Goal: Transaction & Acquisition: Purchase product/service

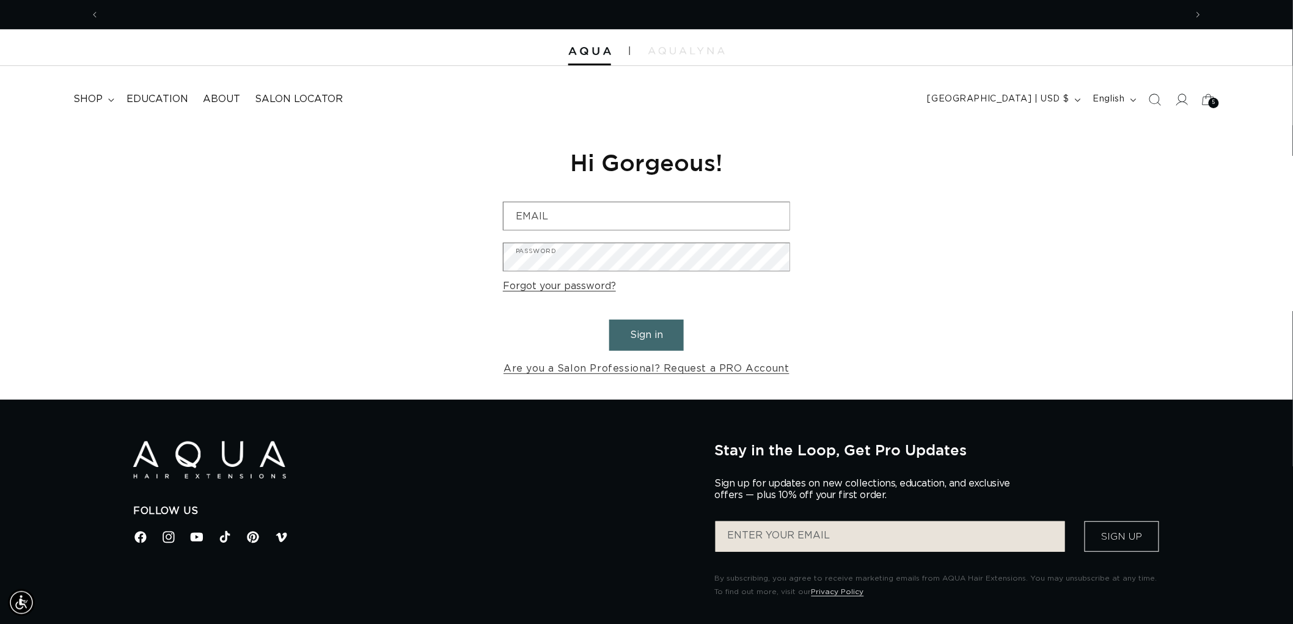
scroll to position [0, 1086]
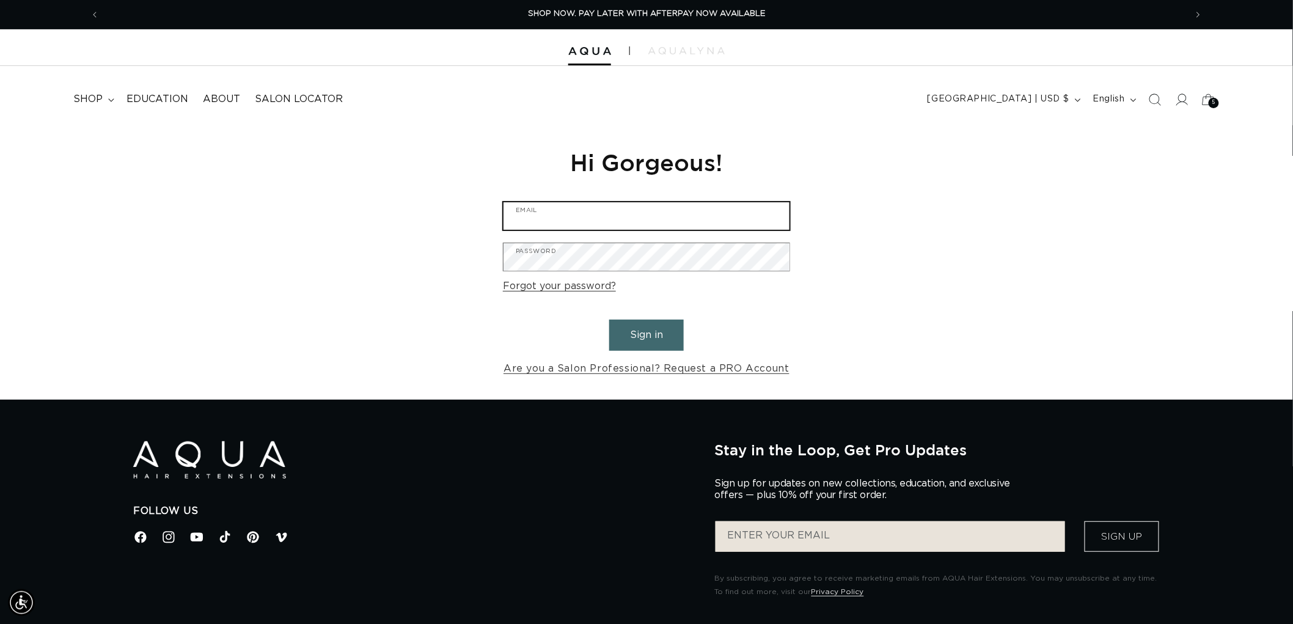
type input "graphics@pabeauty.com"
click at [639, 337] on button "Sign in" at bounding box center [646, 334] width 75 height 31
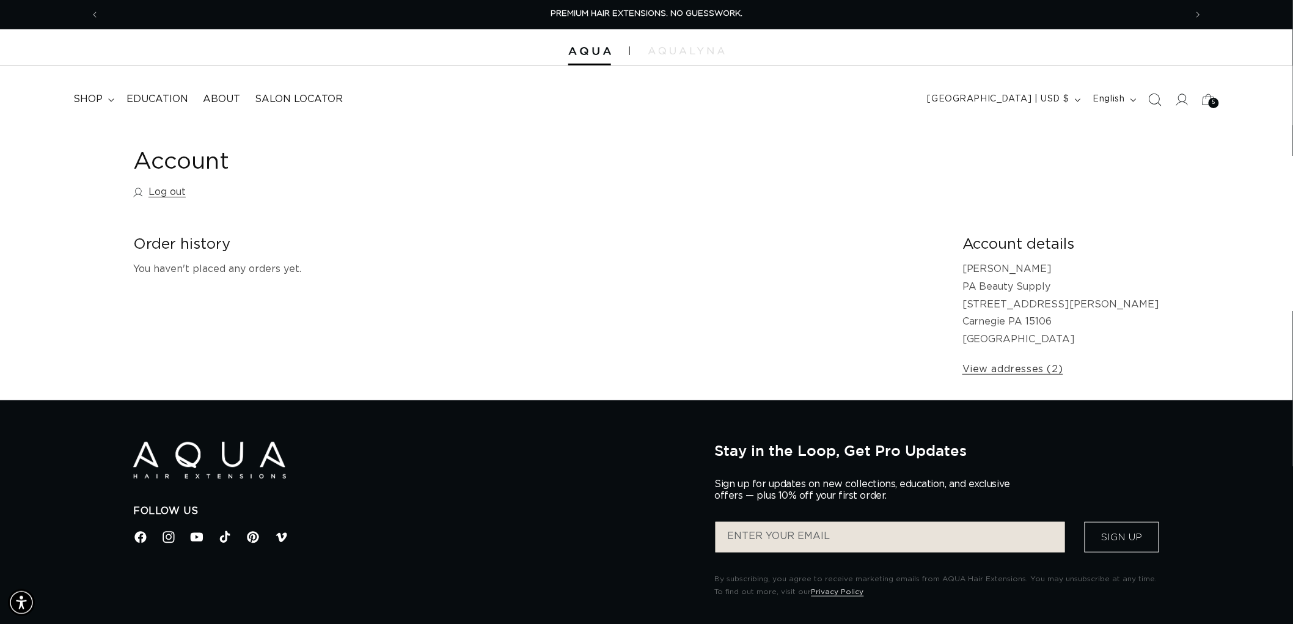
click at [1152, 96] on icon "Search" at bounding box center [1154, 99] width 13 height 13
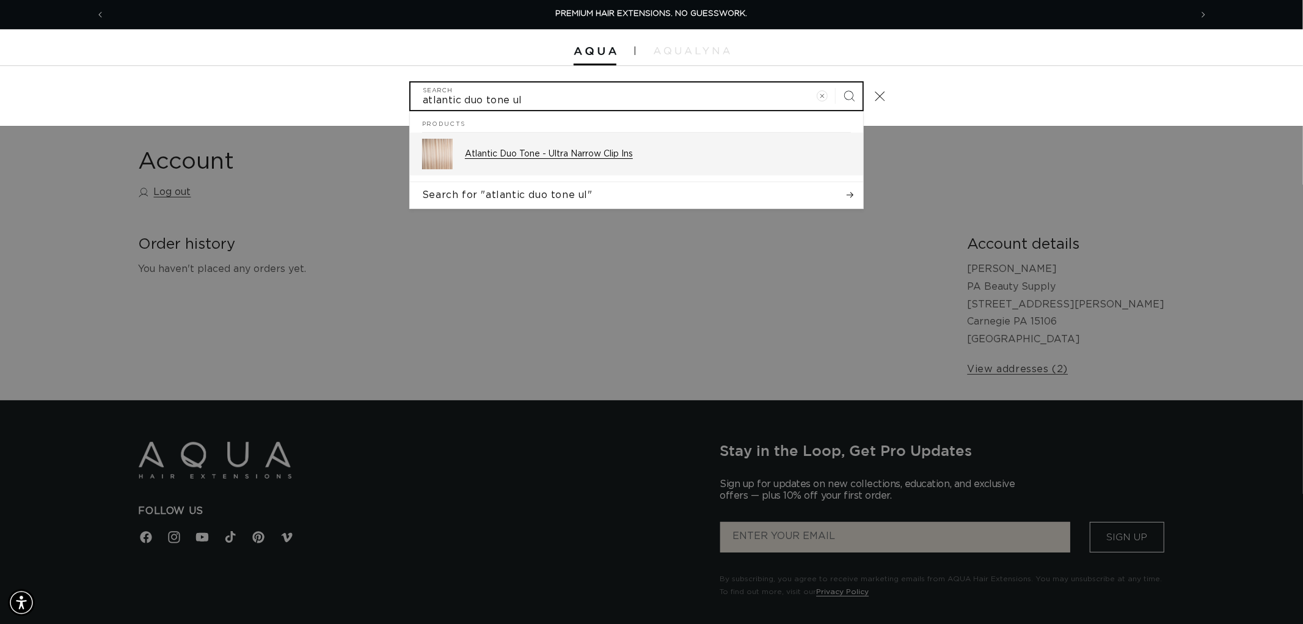
type input "atlantic duo tone ul"
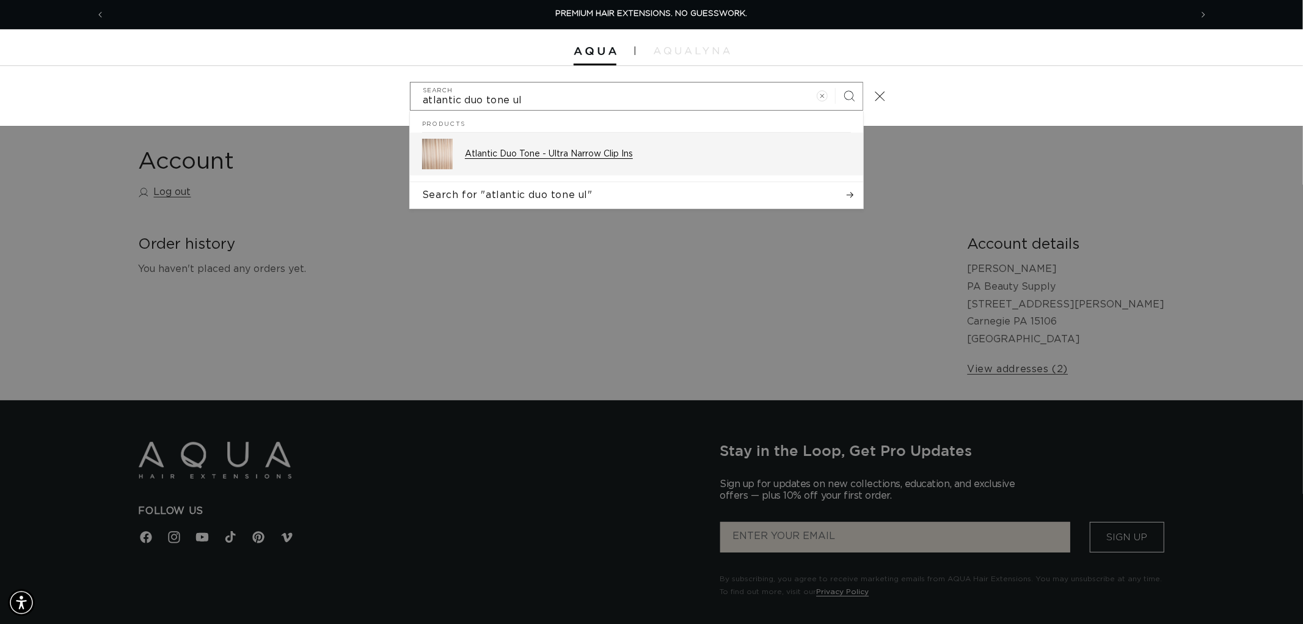
click at [644, 149] on p "Atlantic Duo Tone - Ultra Narrow Clip Ins" at bounding box center [658, 153] width 386 height 11
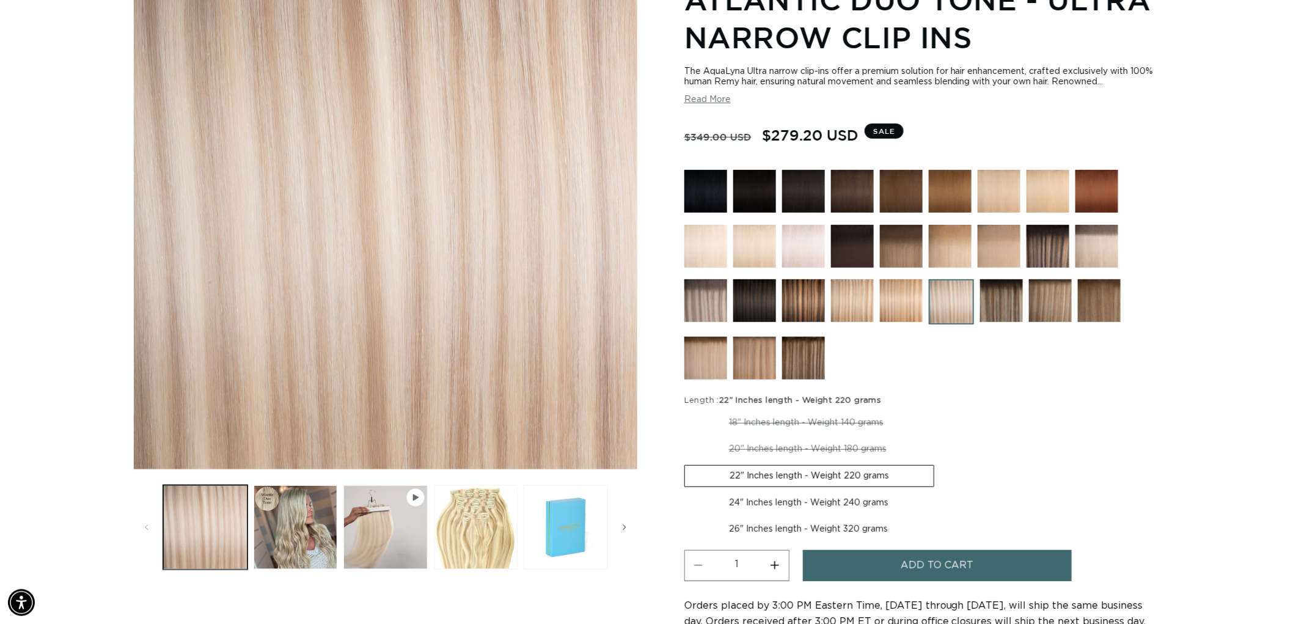
scroll to position [0, 2172]
click at [862, 310] on img at bounding box center [852, 300] width 43 height 43
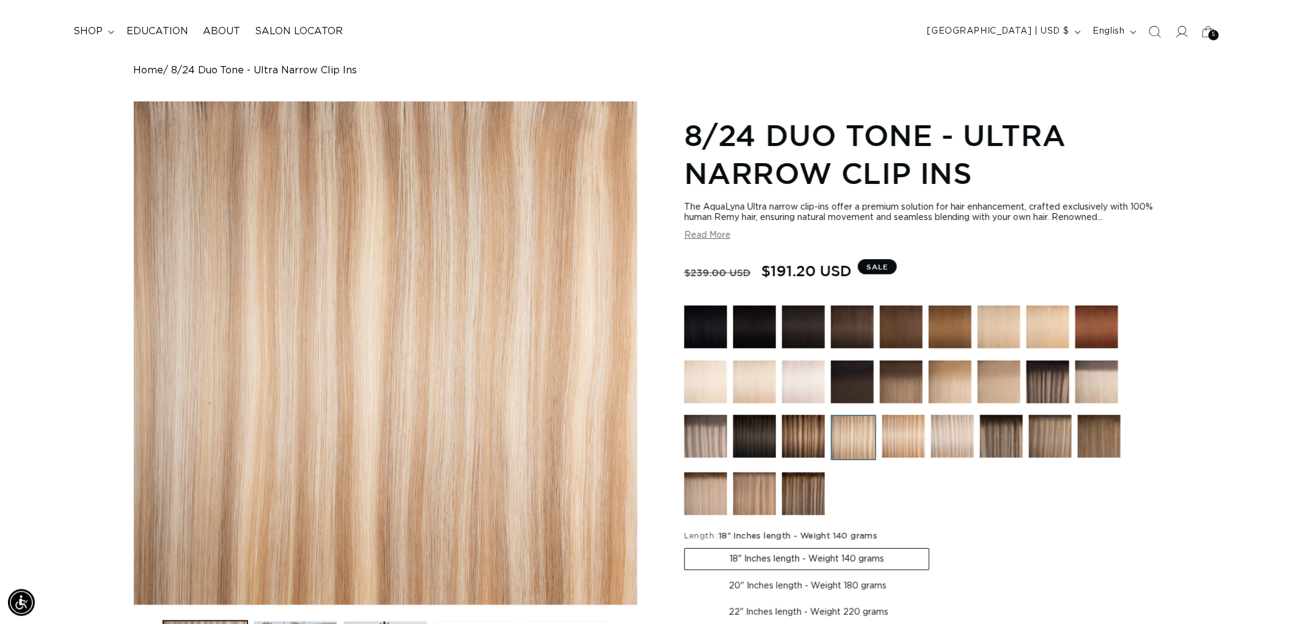
scroll to position [0, 1086]
click at [910, 445] on img at bounding box center [903, 436] width 43 height 43
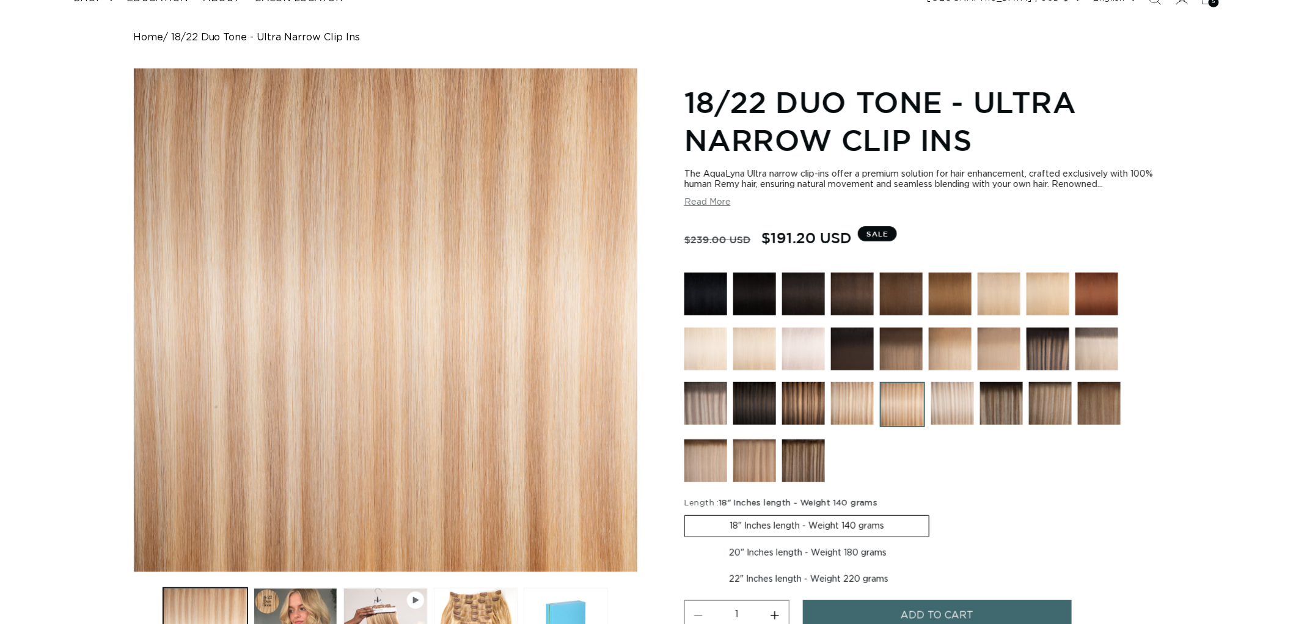
scroll to position [339, 0]
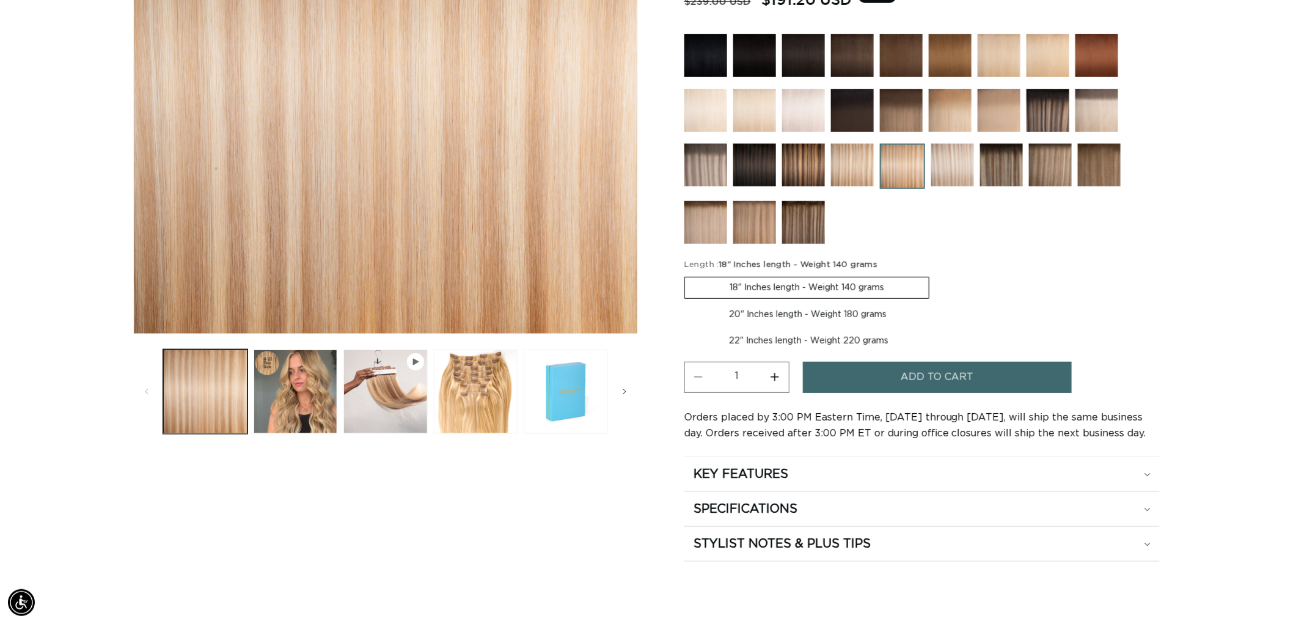
click at [959, 153] on img at bounding box center [952, 165] width 43 height 43
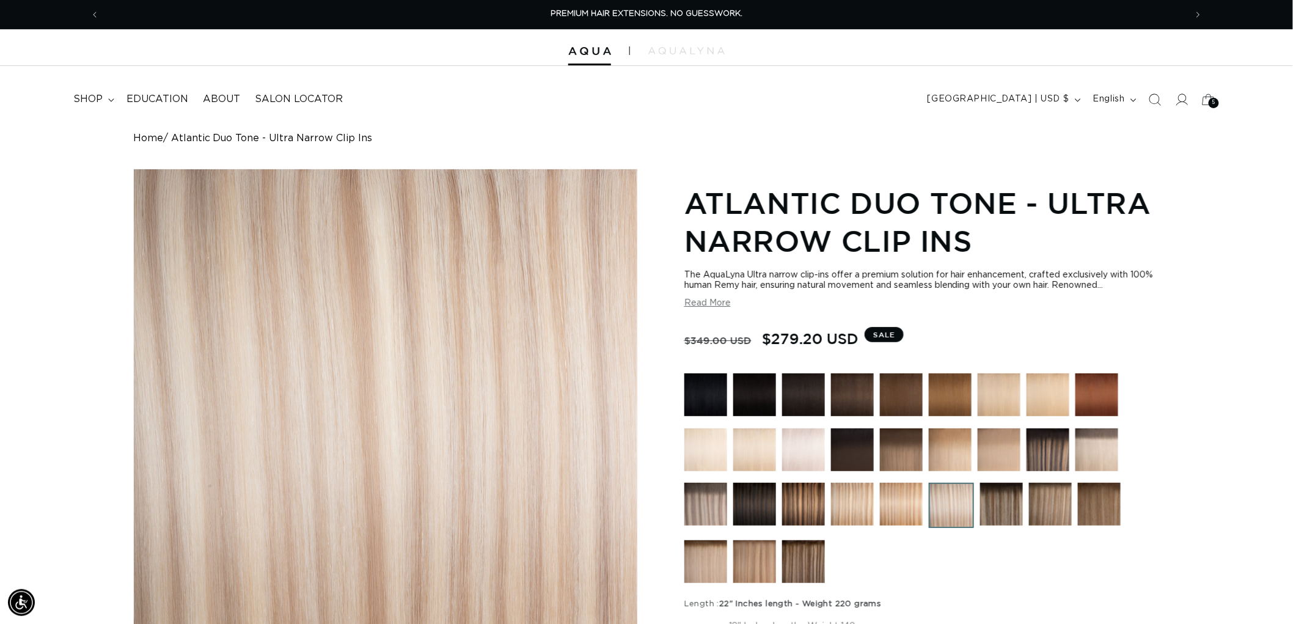
click at [1162, 99] on span "Search" at bounding box center [1154, 99] width 27 height 27
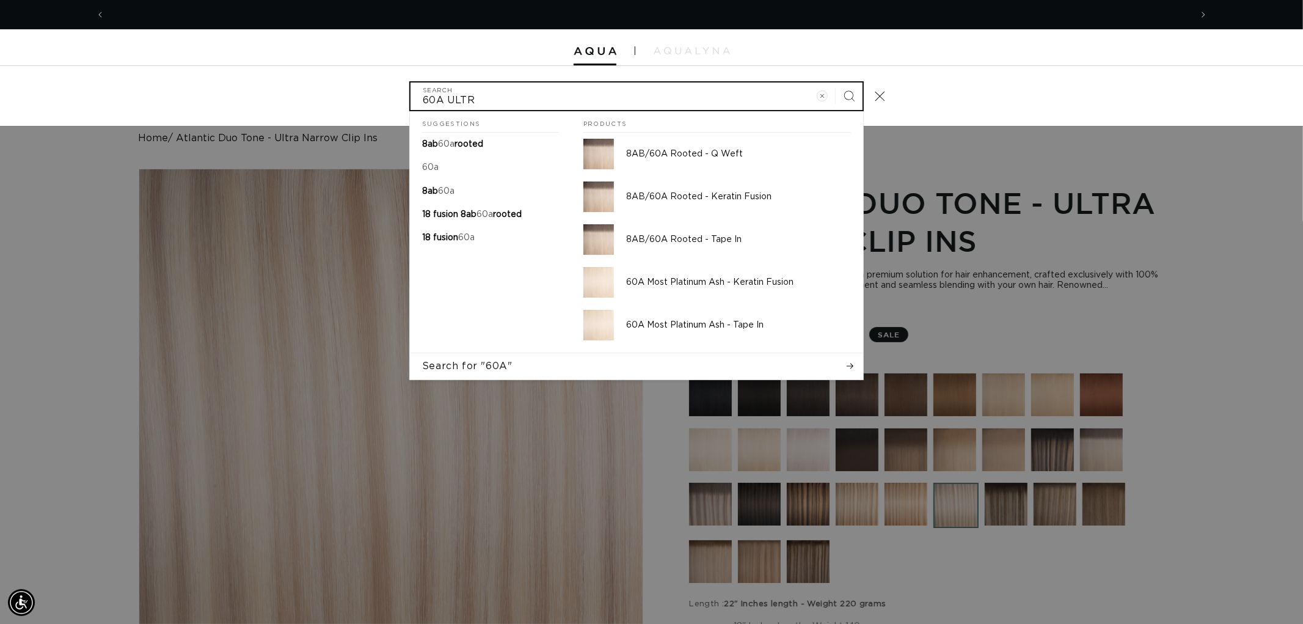
scroll to position [0, 2172]
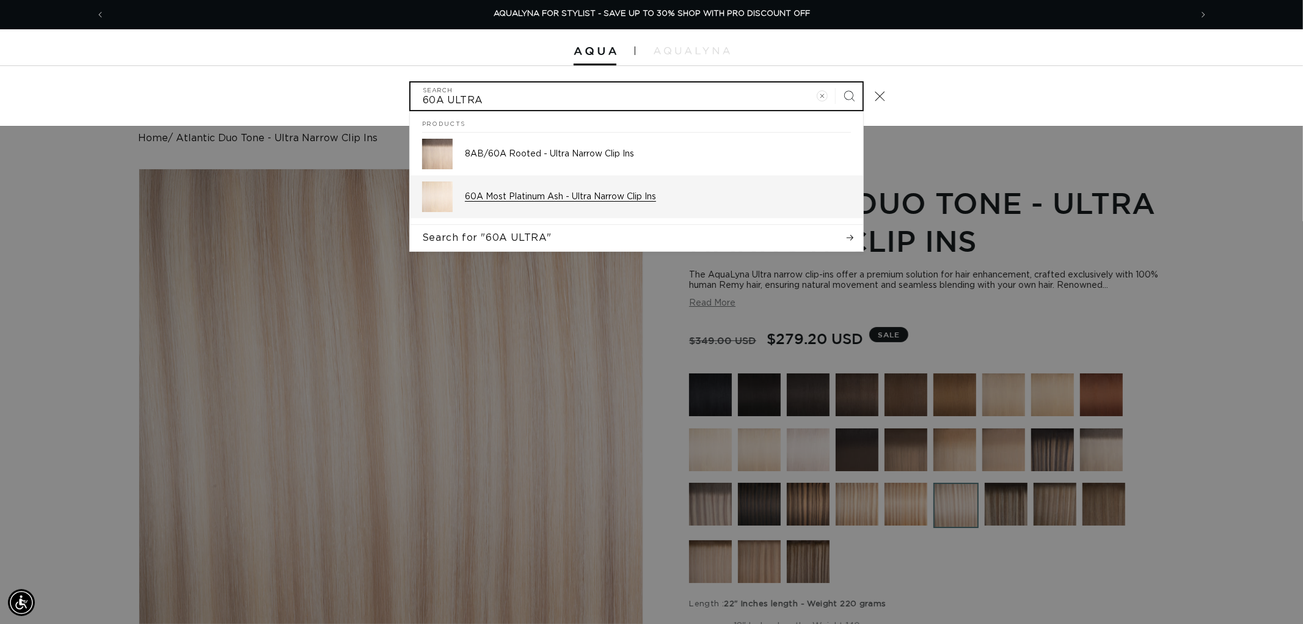
type input "60A ULTRA"
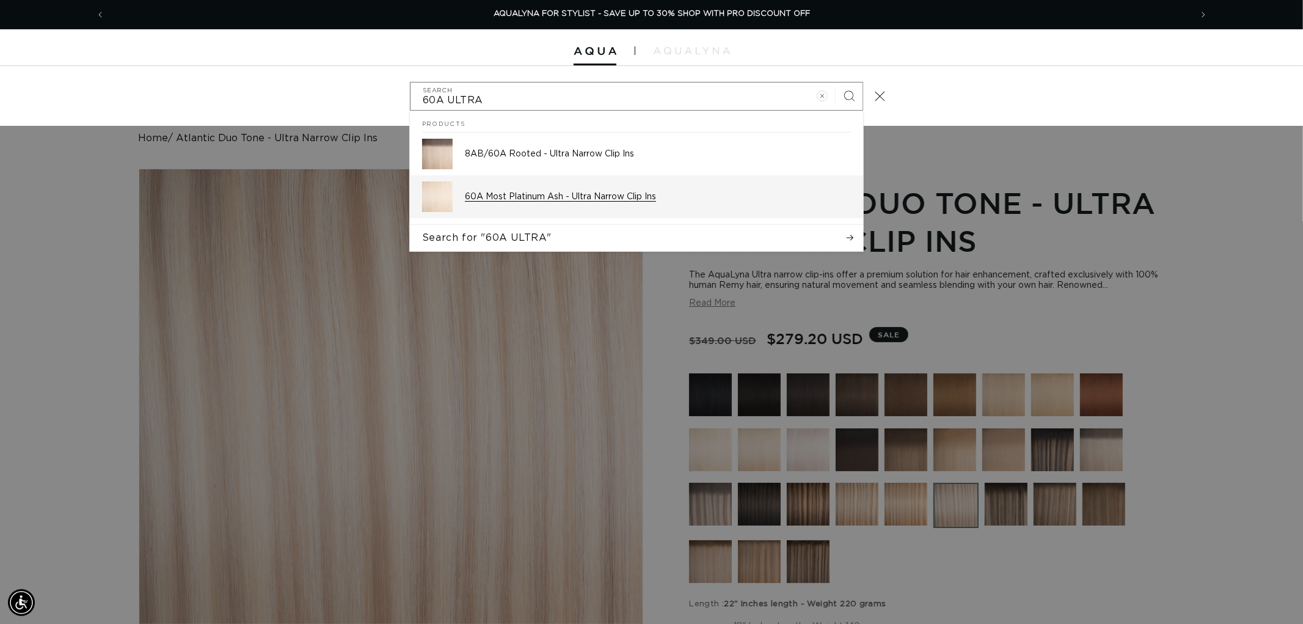
click at [566, 185] on div "60A Most Platinum Ash - Ultra Narrow Clip Ins" at bounding box center [658, 196] width 386 height 31
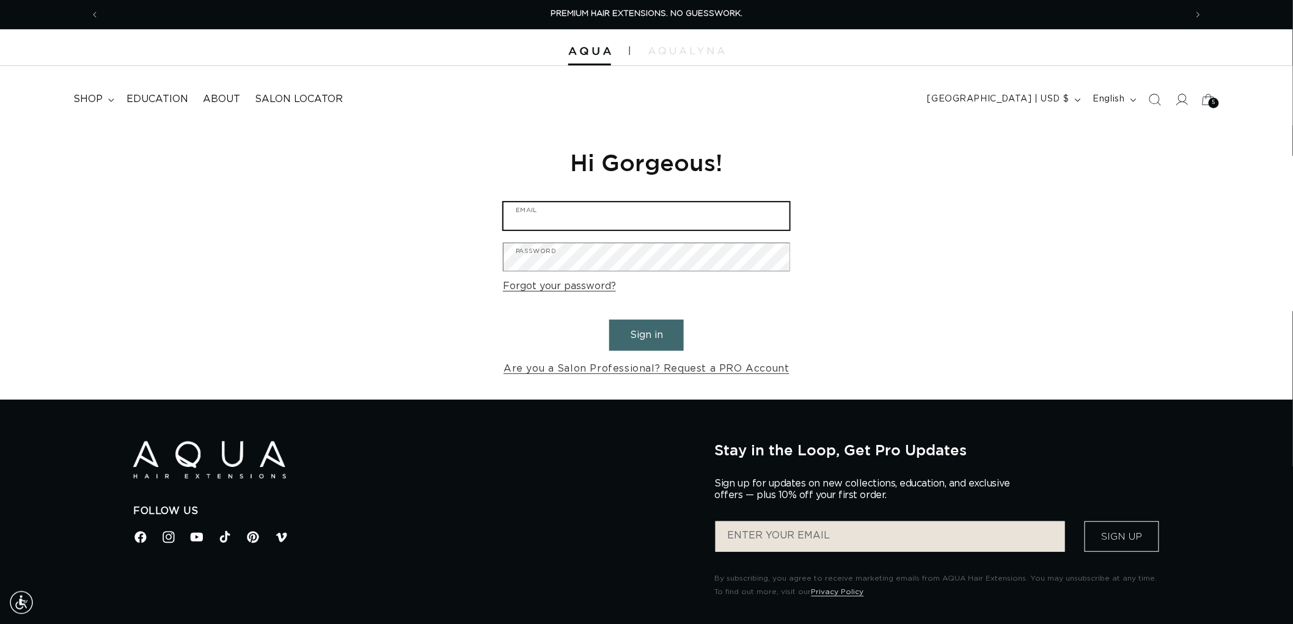
type input "graphics@pabeauty.com"
click at [655, 326] on button "Sign in" at bounding box center [646, 334] width 75 height 31
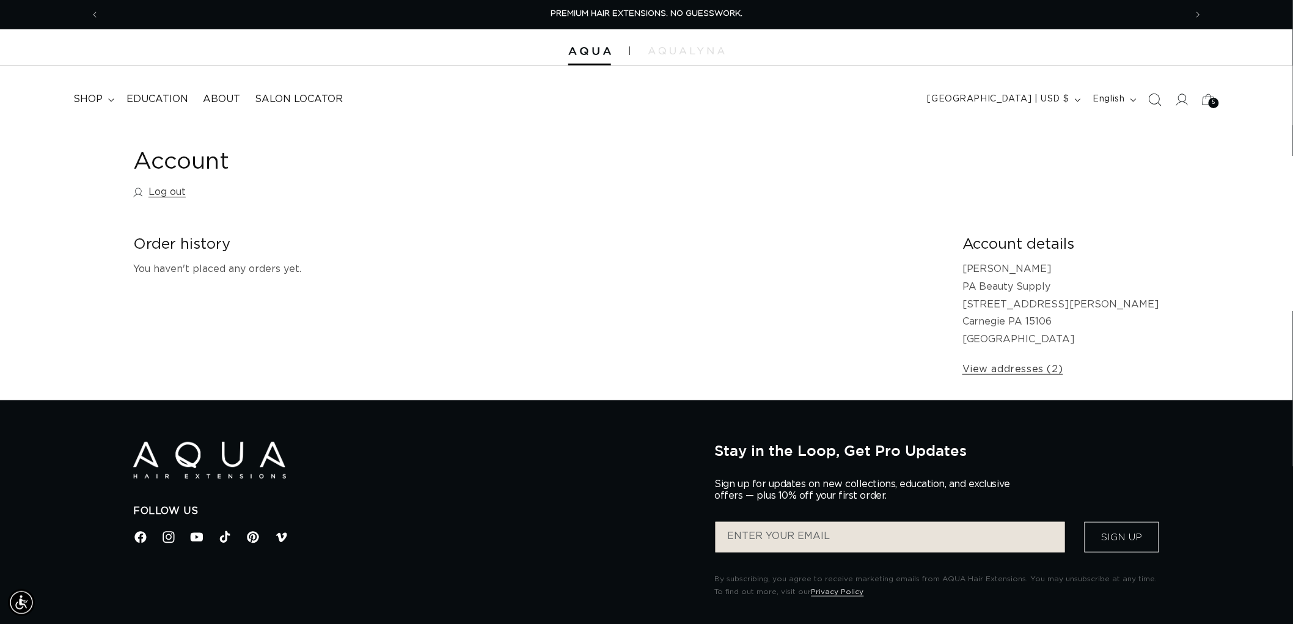
click at [1146, 100] on span "Search" at bounding box center [1154, 99] width 27 height 27
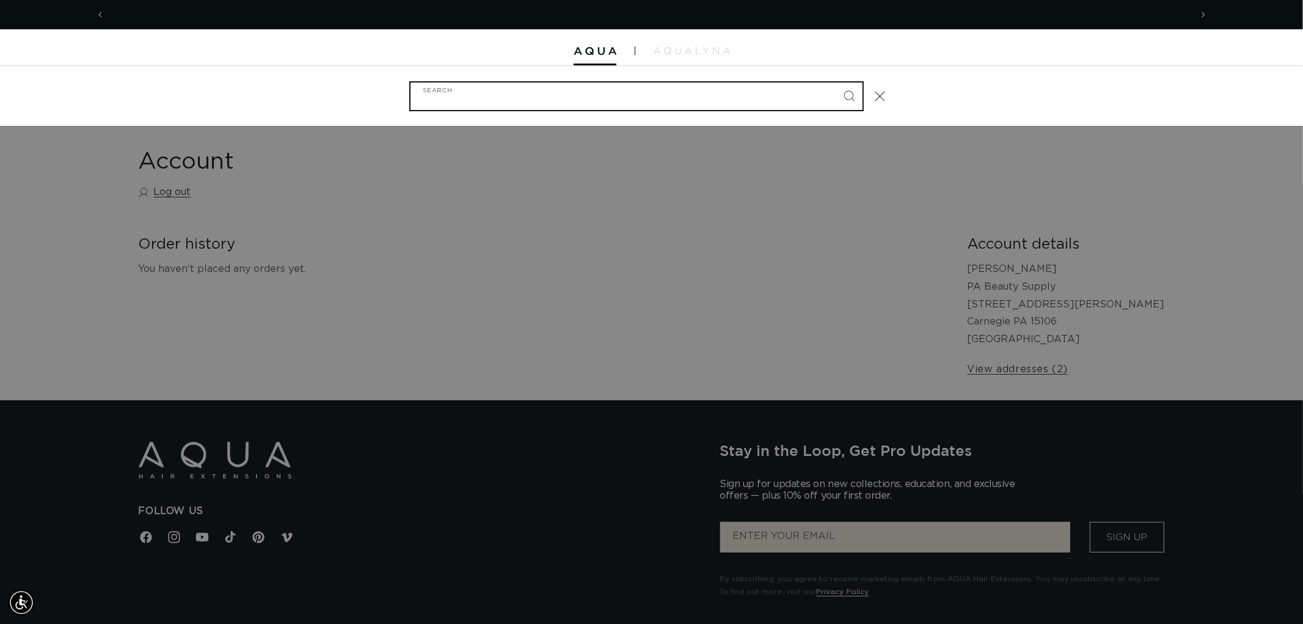
scroll to position [0, 2172]
type input "F"
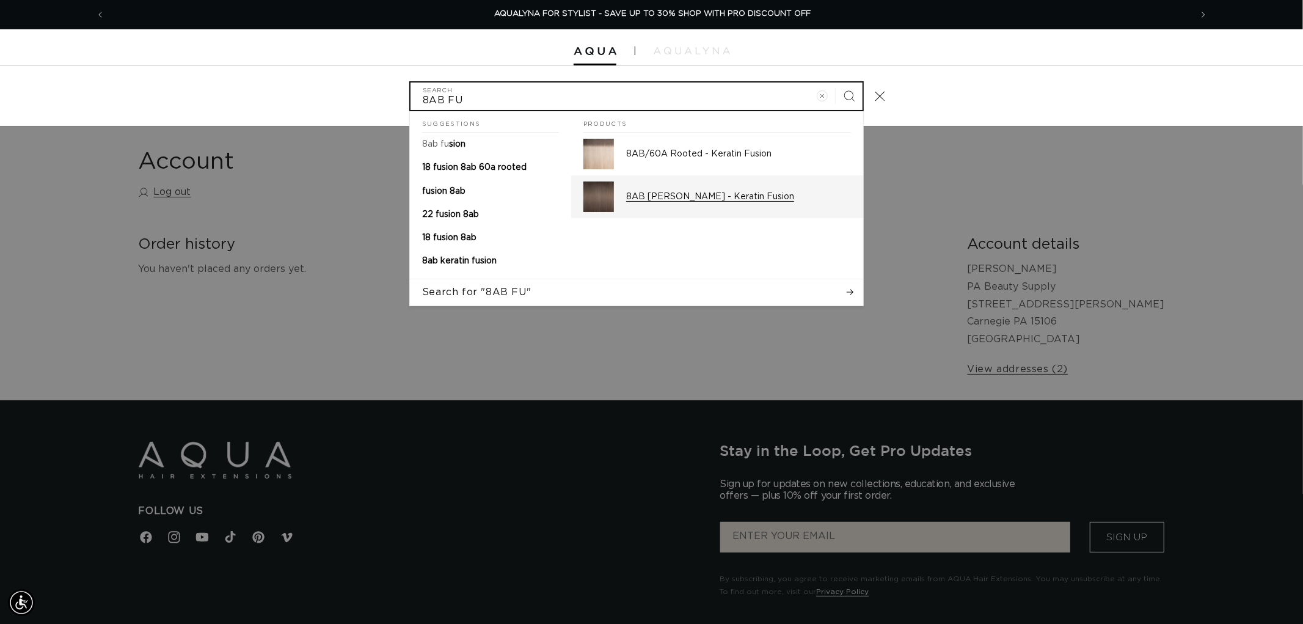
type input "8AB FU"
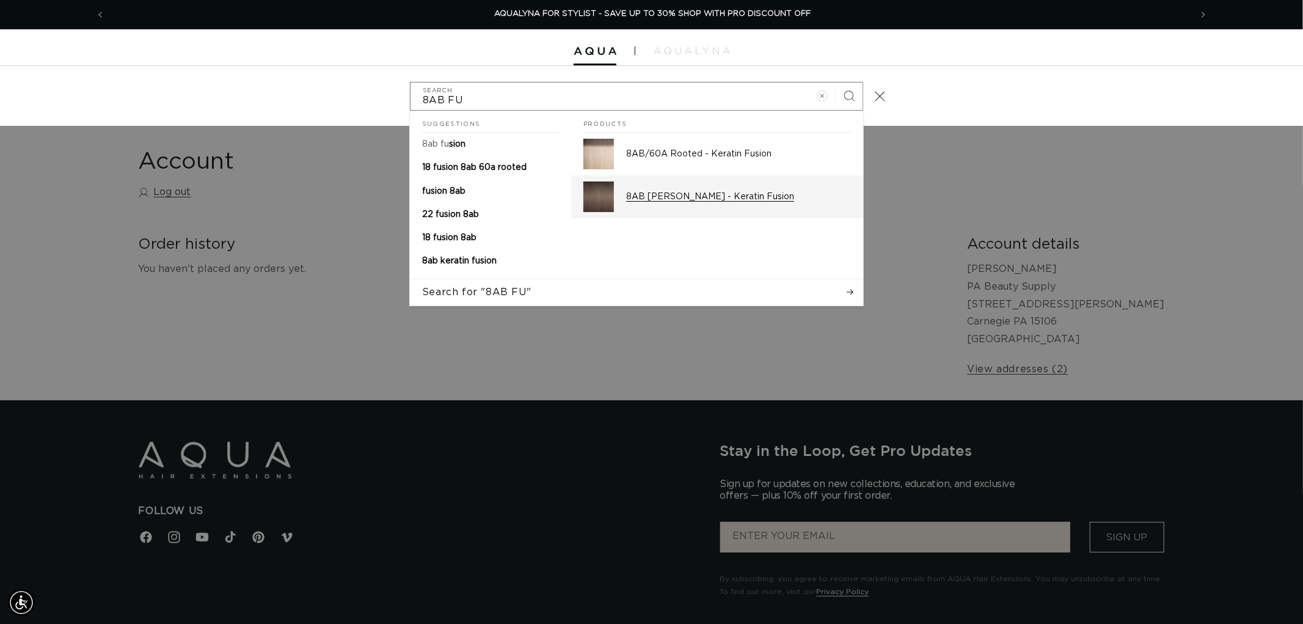
click at [734, 192] on p "8AB [PERSON_NAME] - Keratin Fusion" at bounding box center [738, 196] width 225 height 11
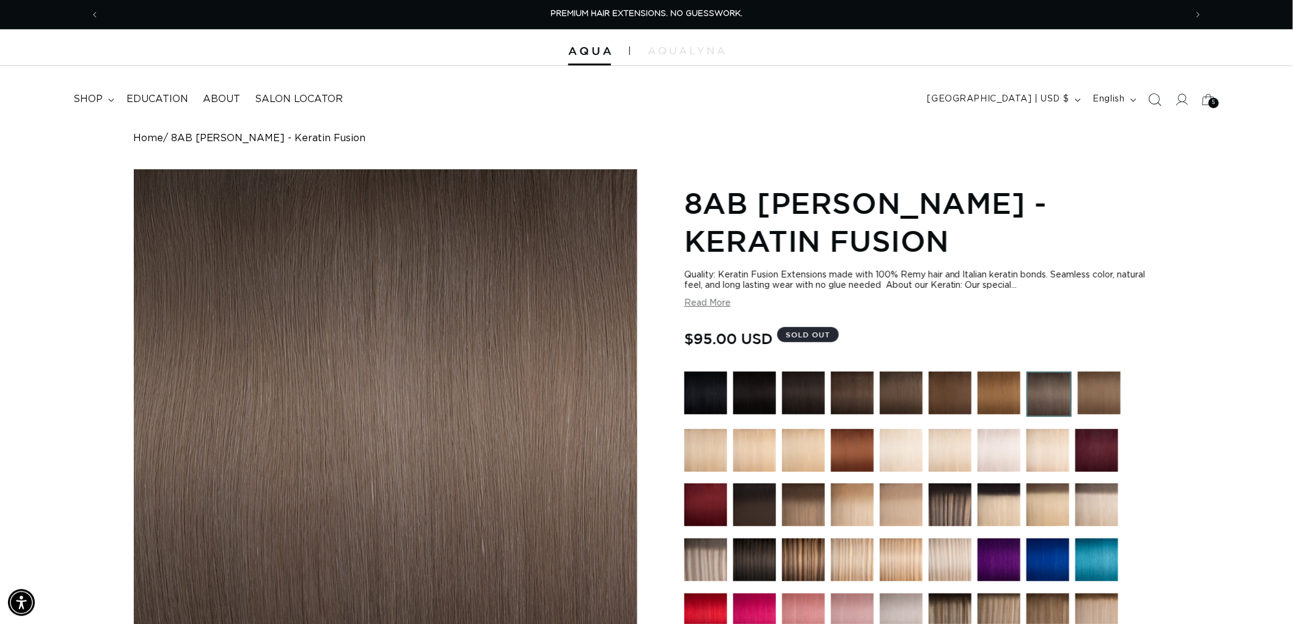
click at [1153, 90] on span "Search" at bounding box center [1154, 99] width 27 height 27
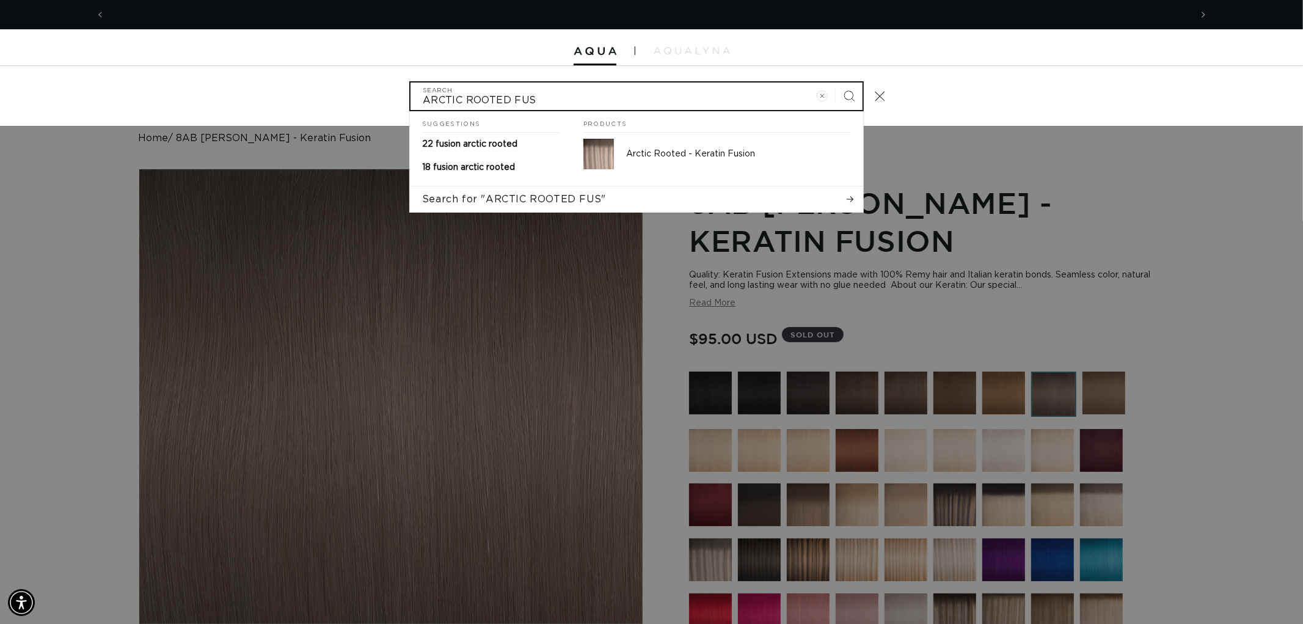
scroll to position [0, 1086]
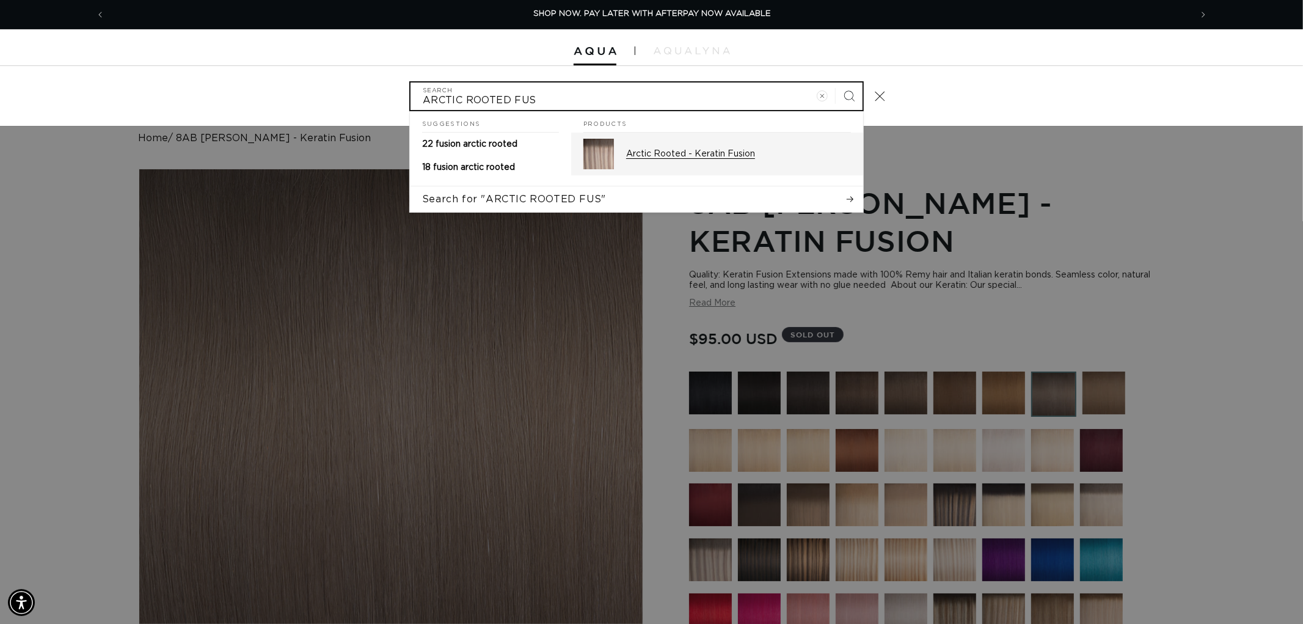
type input "ARCTIC ROOTED FUS"
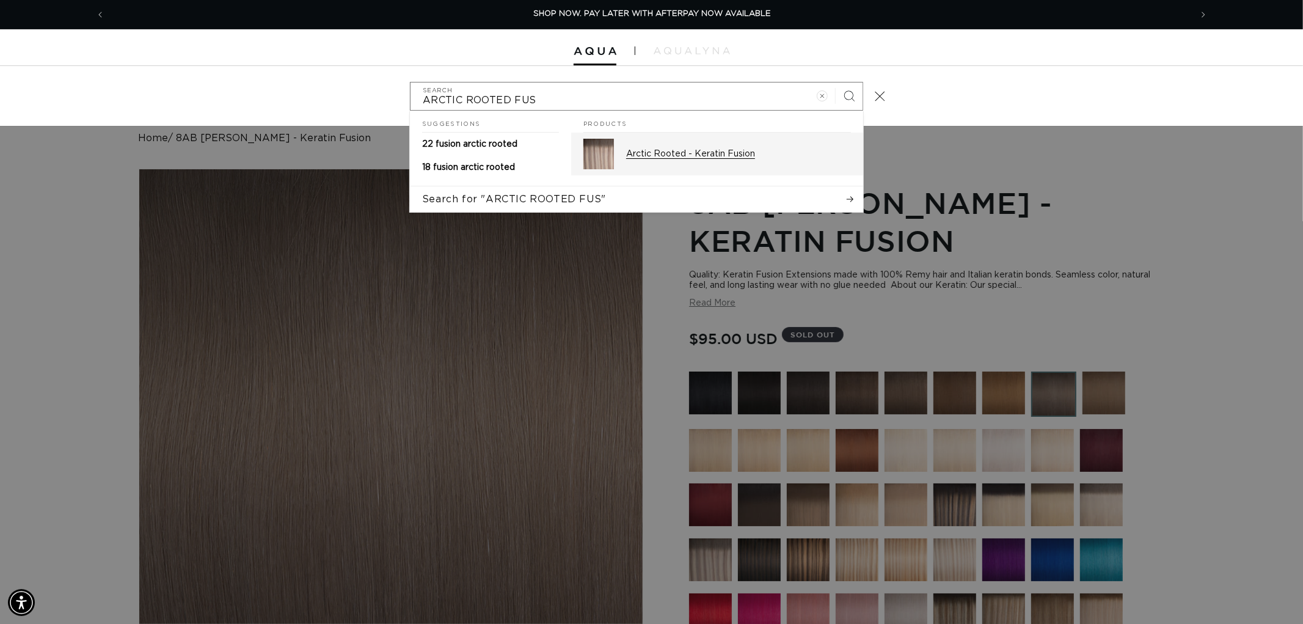
click at [670, 150] on p "Arctic Rooted - Keratin Fusion" at bounding box center [738, 153] width 225 height 11
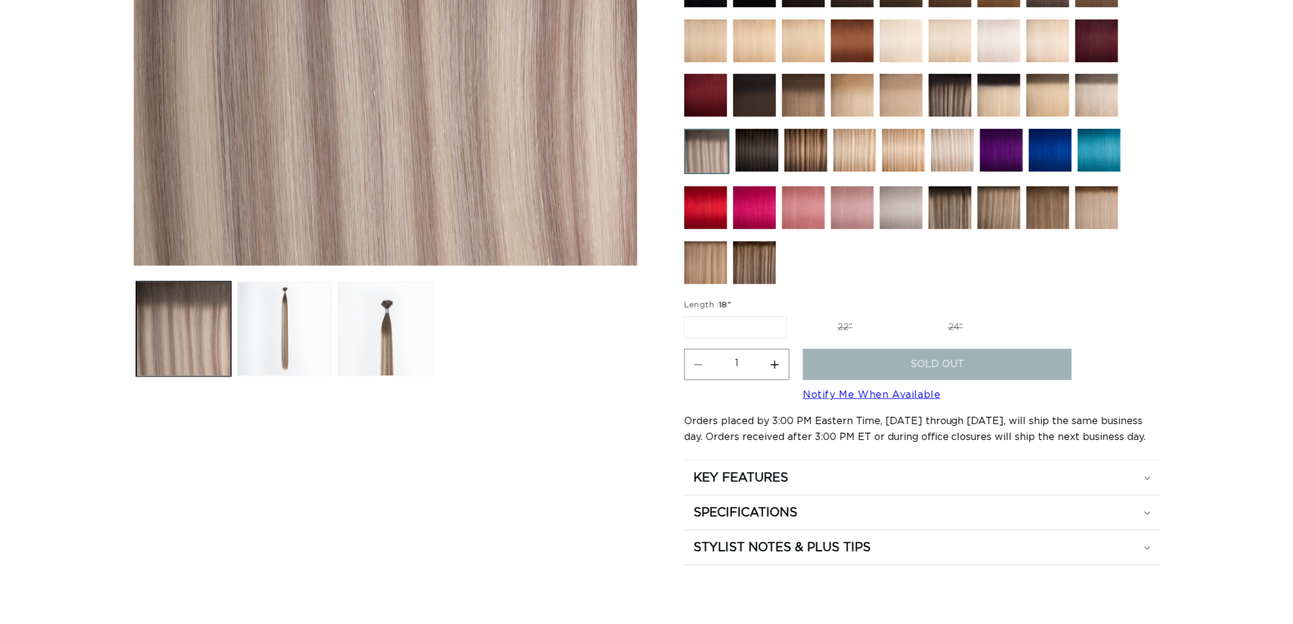
click at [836, 325] on label "22" Variant sold out or unavailable" at bounding box center [845, 327] width 104 height 21
click at [794, 315] on input "22" Variant sold out or unavailable" at bounding box center [793, 314] width 1 height 1
radio input "true"
click at [750, 323] on label "18" Variant sold out or unavailable" at bounding box center [734, 327] width 101 height 21
click at [688, 315] on input "18" Variant sold out or unavailable" at bounding box center [687, 314] width 1 height 1
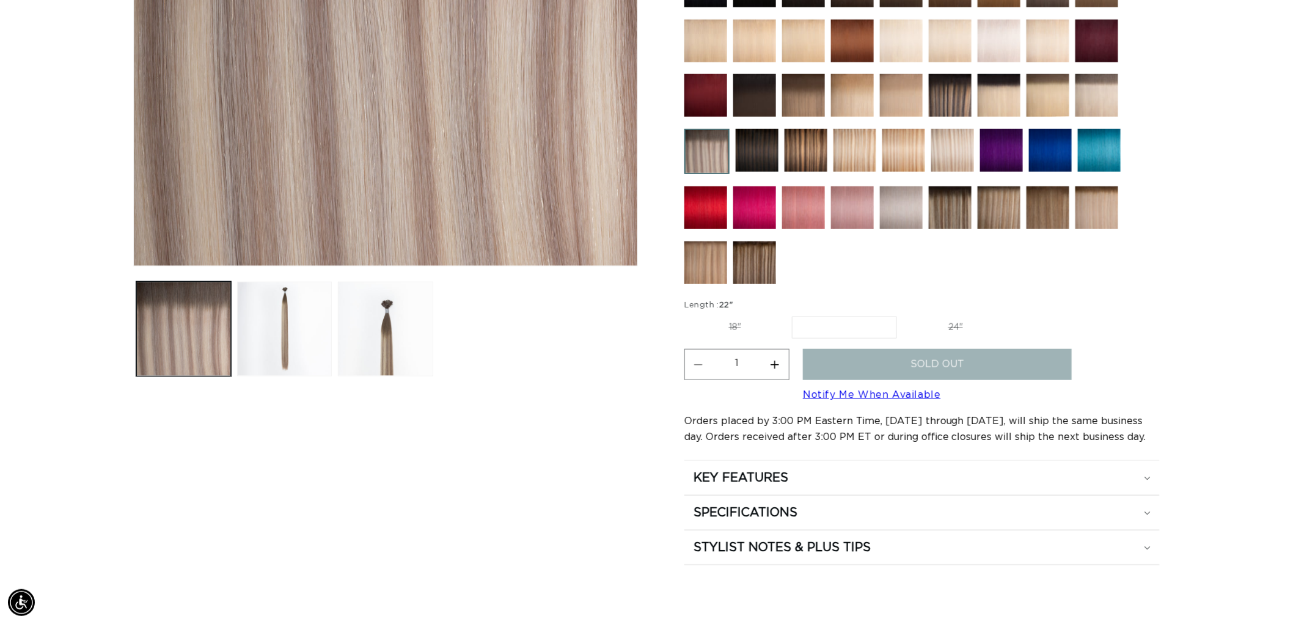
radio input "true"
click at [836, 327] on section "Arctic Rooted - Keratin Fusion Quality: Keratin Fusion Extensions made with 100…" at bounding box center [921, 169] width 475 height 791
click at [963, 325] on label "24" Variant sold out or unavailable" at bounding box center [955, 327] width 104 height 21
click at [903, 315] on input "24" Variant sold out or unavailable" at bounding box center [903, 314] width 1 height 1
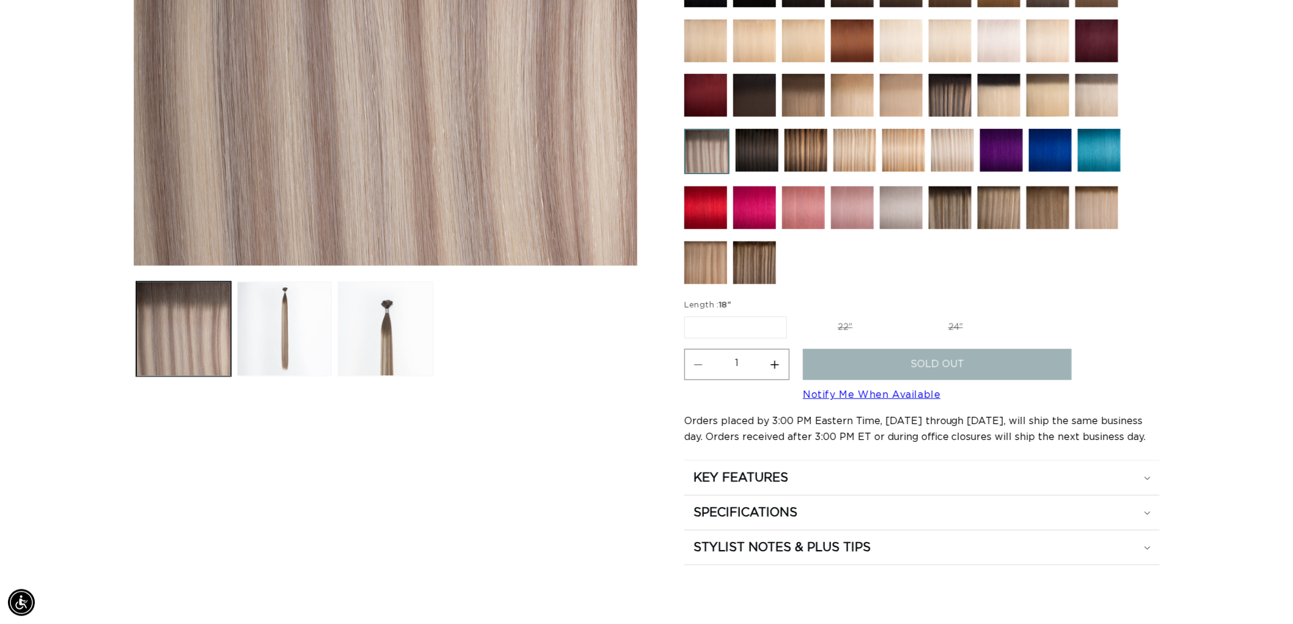
radio input "true"
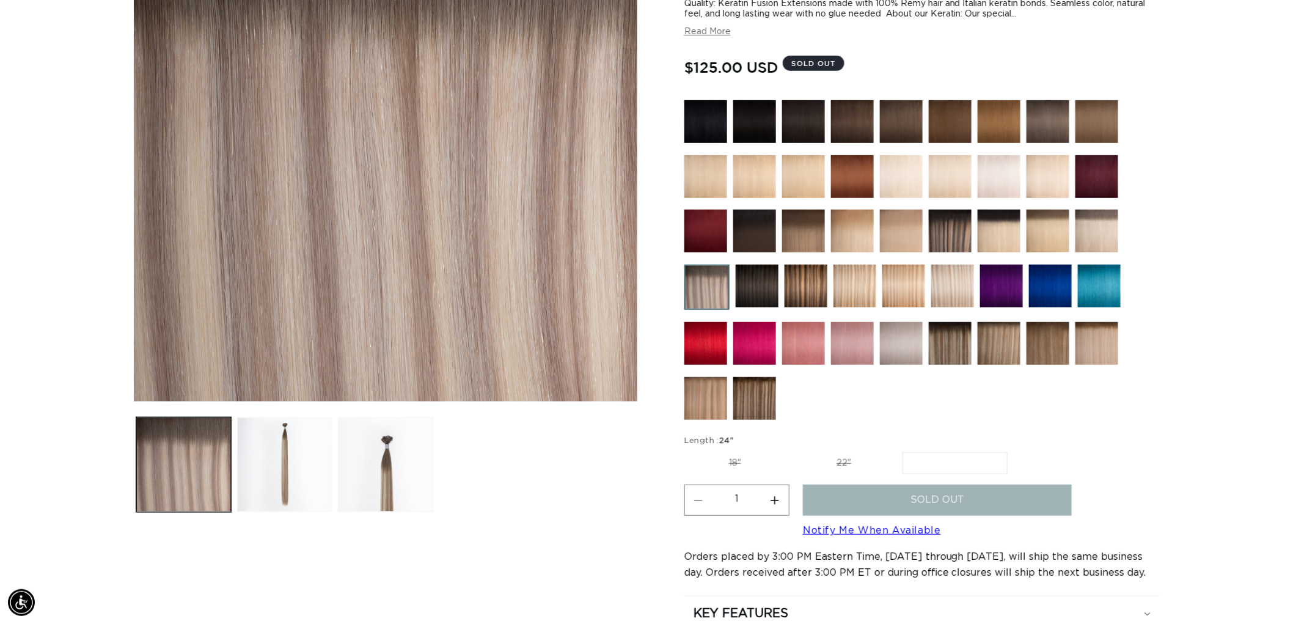
click at [754, 457] on label "18" Variant sold out or unavailable" at bounding box center [734, 463] width 101 height 21
click at [688, 450] on input "18" Variant sold out or unavailable" at bounding box center [687, 450] width 1 height 1
radio input "true"
click at [841, 461] on section "Arctic Rooted - Keratin Fusion Quality: Keratin Fusion Extensions made with 100…" at bounding box center [921, 305] width 475 height 791
click at [947, 453] on label "24" Variant sold out or unavailable" at bounding box center [955, 463] width 104 height 21
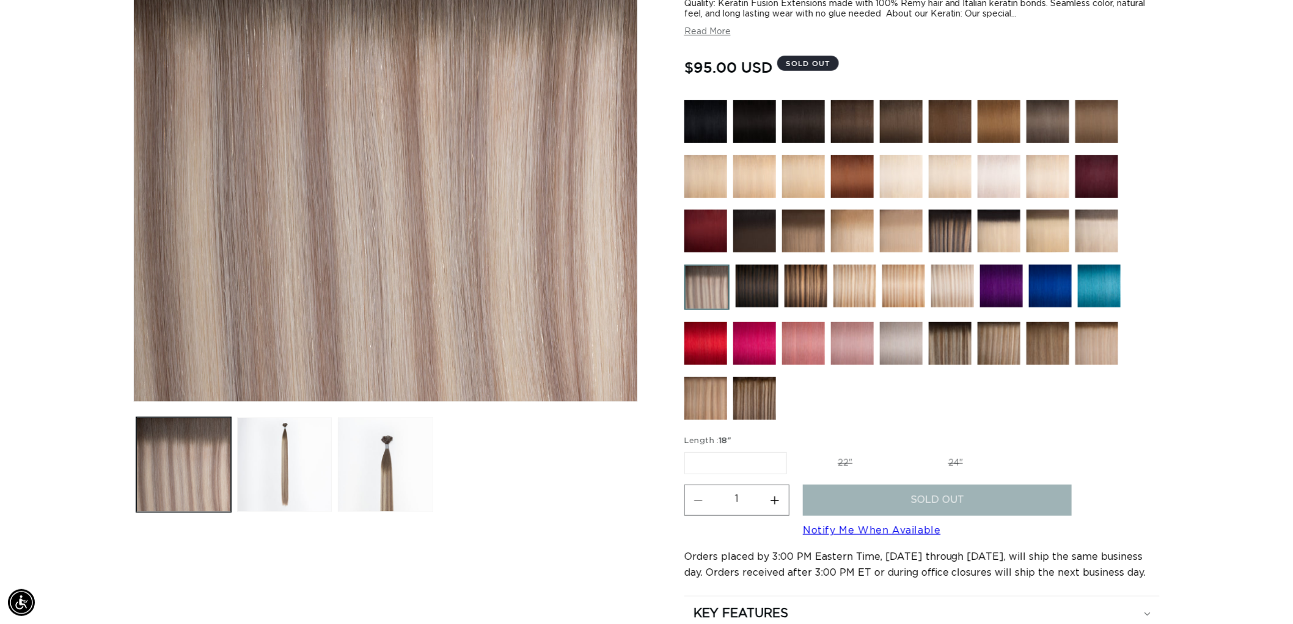
click at [903, 450] on input "24" Variant sold out or unavailable" at bounding box center [903, 450] width 1 height 1
radio input "true"
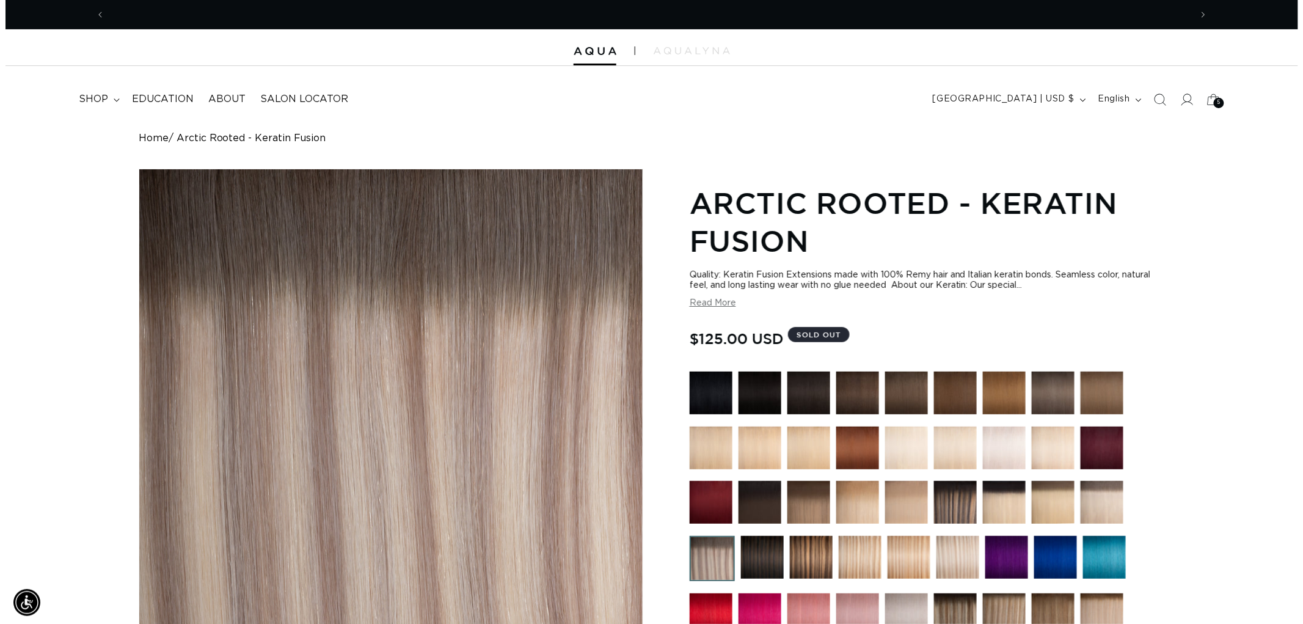
scroll to position [0, 1086]
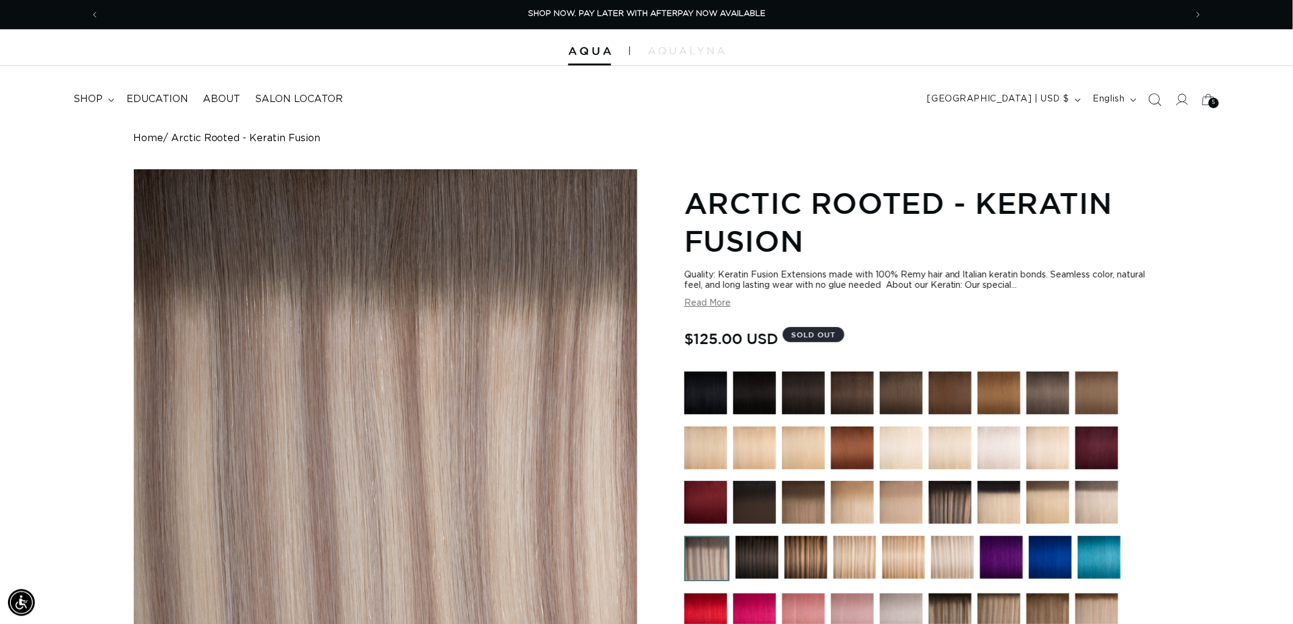
click at [1146, 99] on span "Search" at bounding box center [1154, 99] width 27 height 27
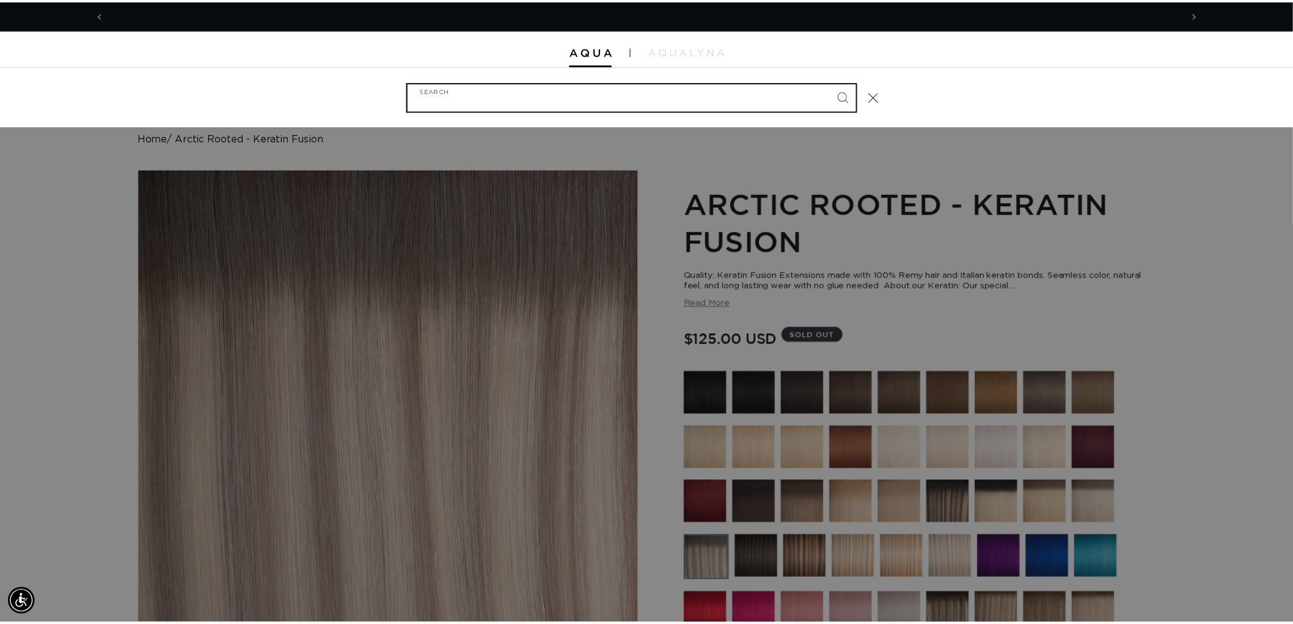
scroll to position [0, 2172]
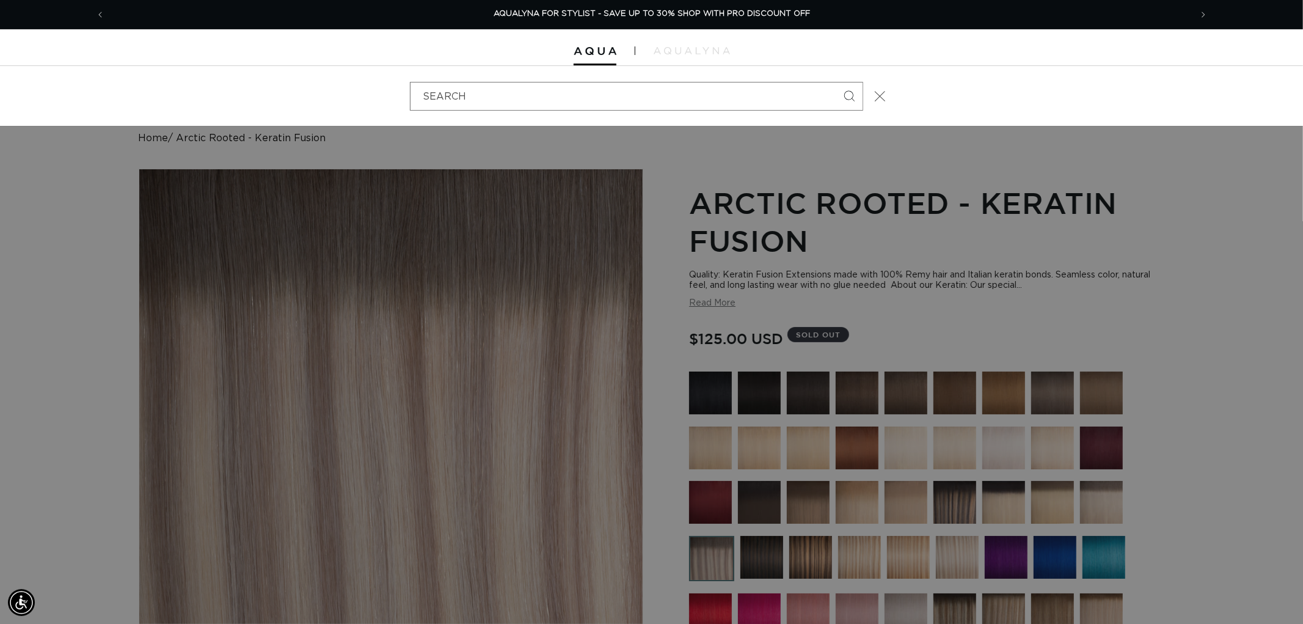
click at [875, 92] on icon "Close" at bounding box center [879, 95] width 11 height 11
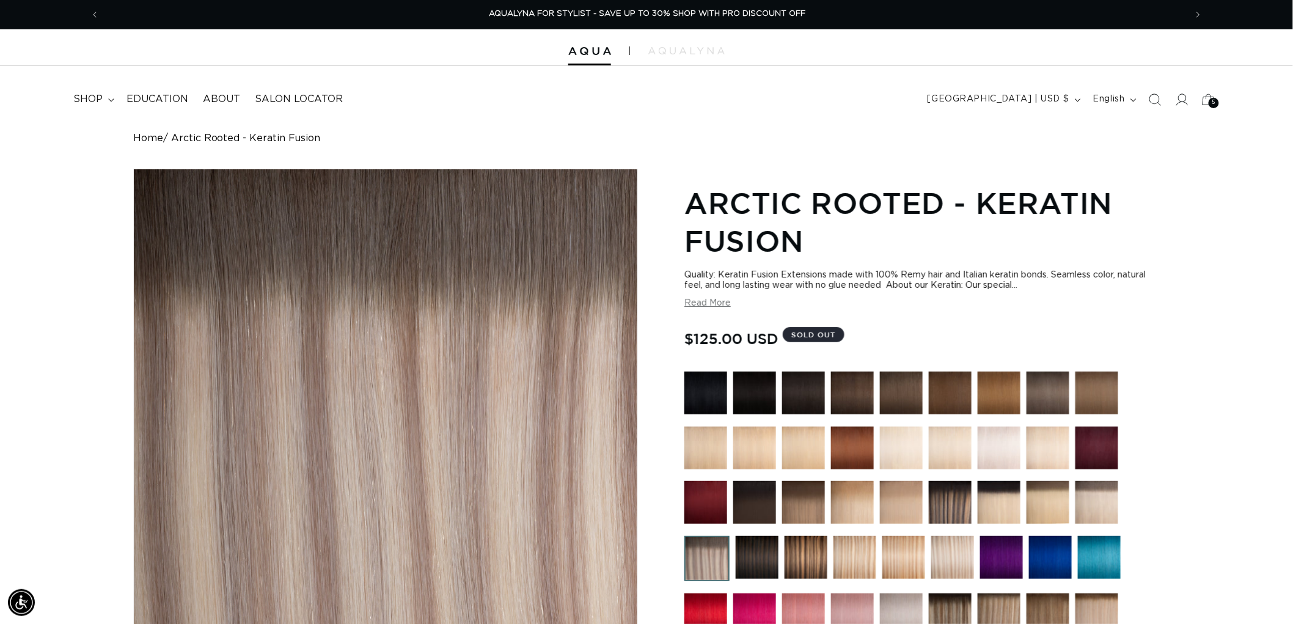
click at [1090, 290] on div "Quality: Keratin Fusion Extensions made with 100% Remy hair and Italian keratin…" at bounding box center [921, 280] width 475 height 21
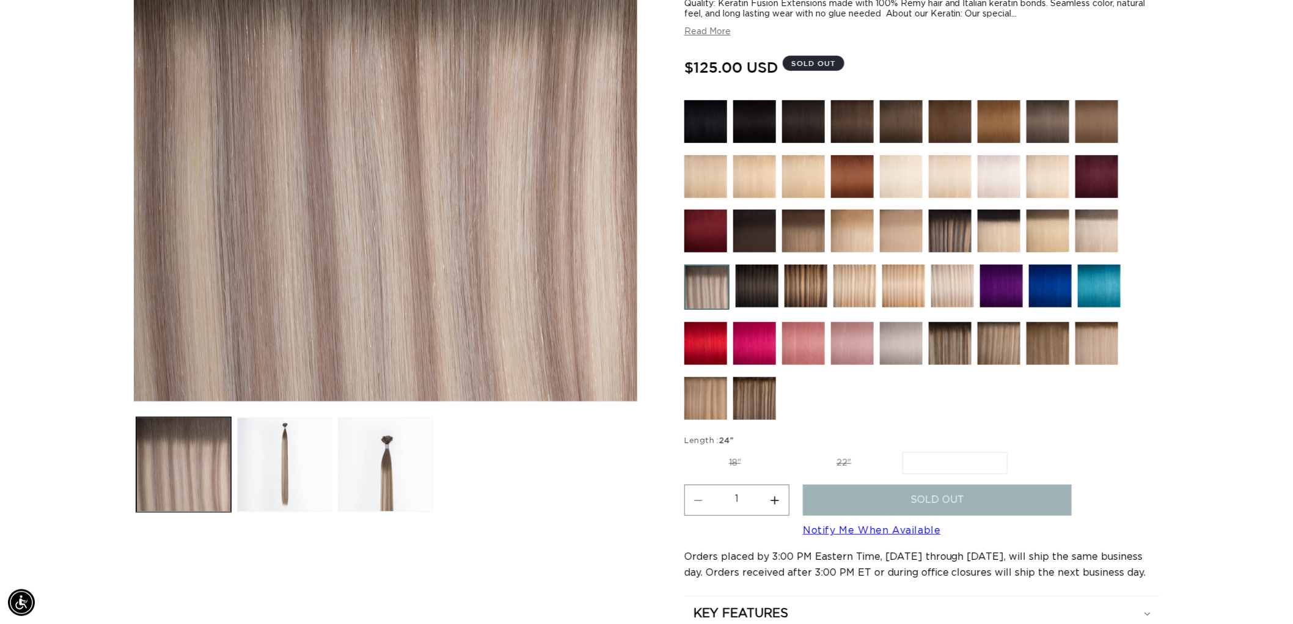
scroll to position [0, 1086]
click at [834, 453] on label "22" Variant sold out or unavailable" at bounding box center [844, 463] width 104 height 21
click at [792, 450] on input "22" Variant sold out or unavailable" at bounding box center [792, 450] width 1 height 1
radio input "true"
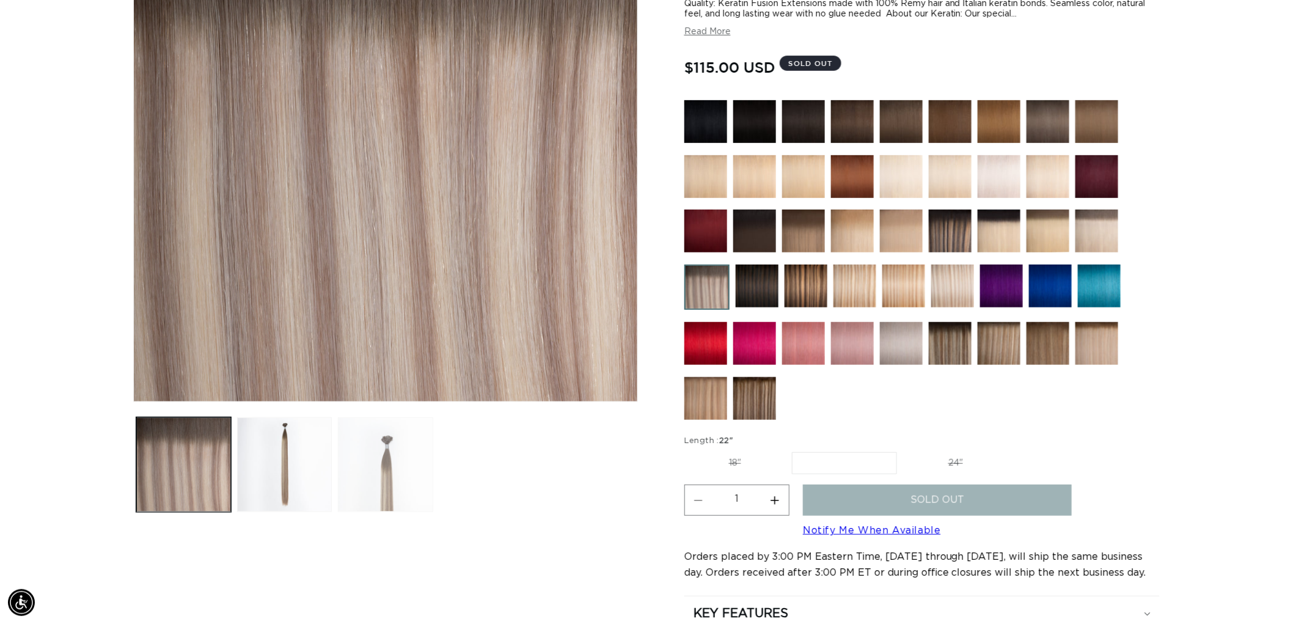
click at [403, 459] on button "Load image 3 in gallery view" at bounding box center [385, 464] width 95 height 95
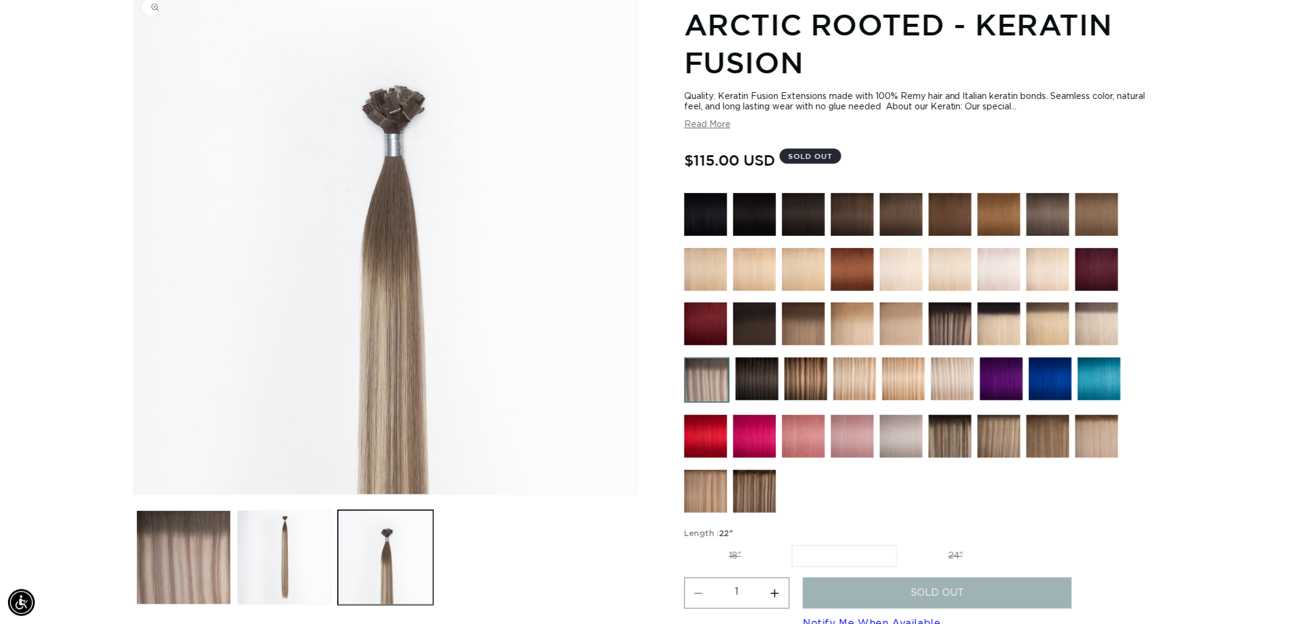
scroll to position [169, 0]
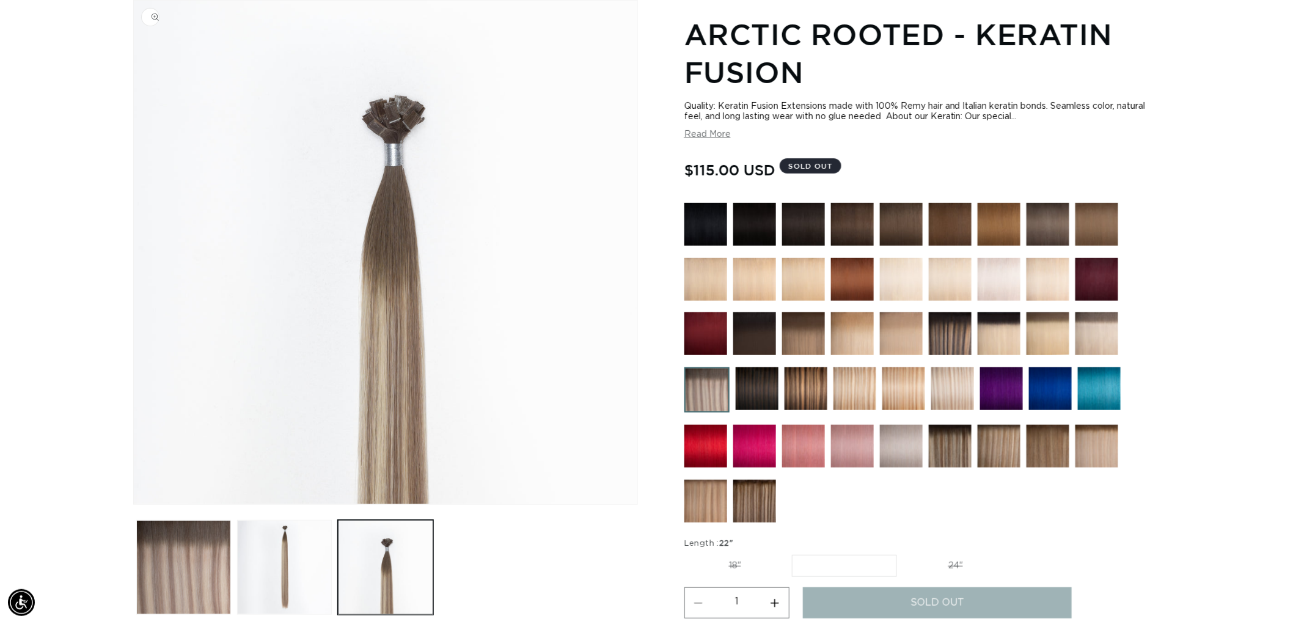
click at [296, 450] on img "Gallery Viewer" at bounding box center [385, 252] width 503 height 503
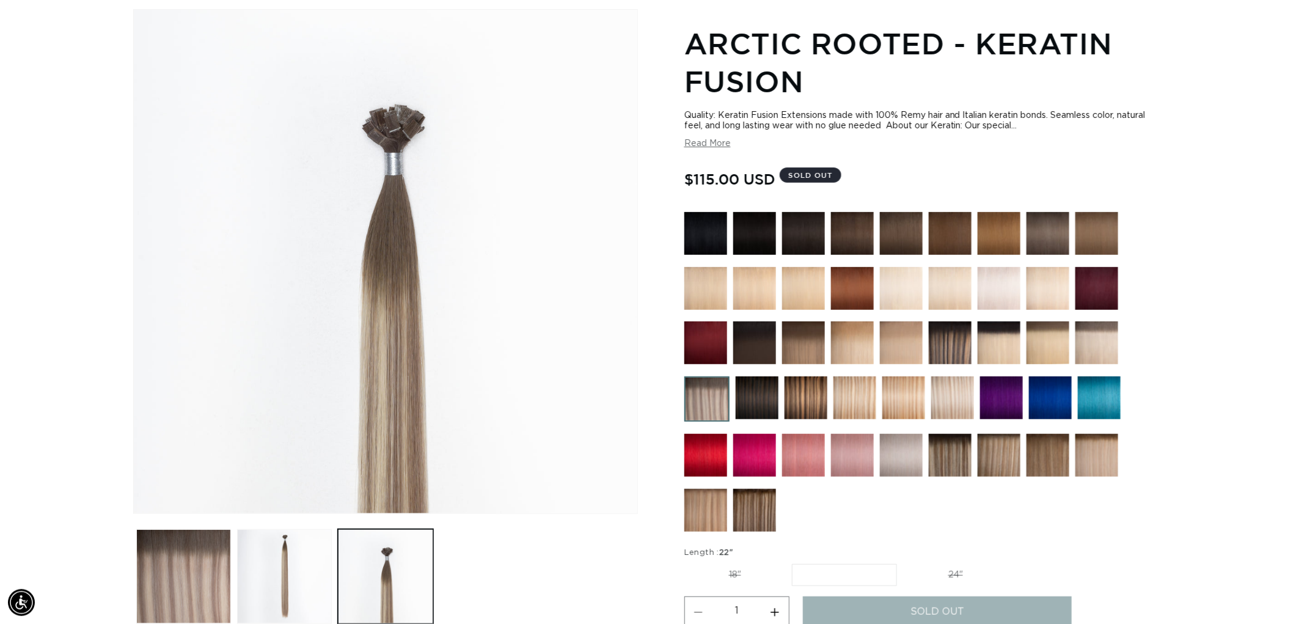
scroll to position [136, 0]
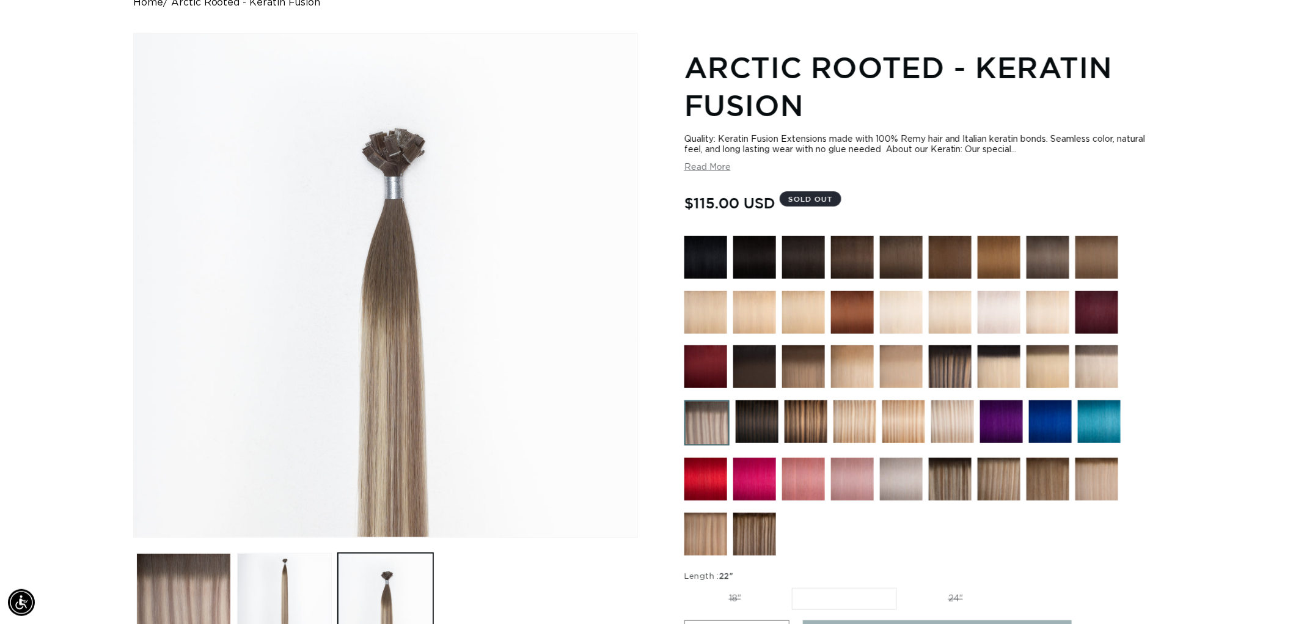
click at [713, 596] on label "18" Variant sold out or unavailable" at bounding box center [734, 598] width 101 height 21
click at [688, 586] on input "18" Variant sold out or unavailable" at bounding box center [687, 585] width 1 height 1
radio input "true"
